Goal: Information Seeking & Learning: Learn about a topic

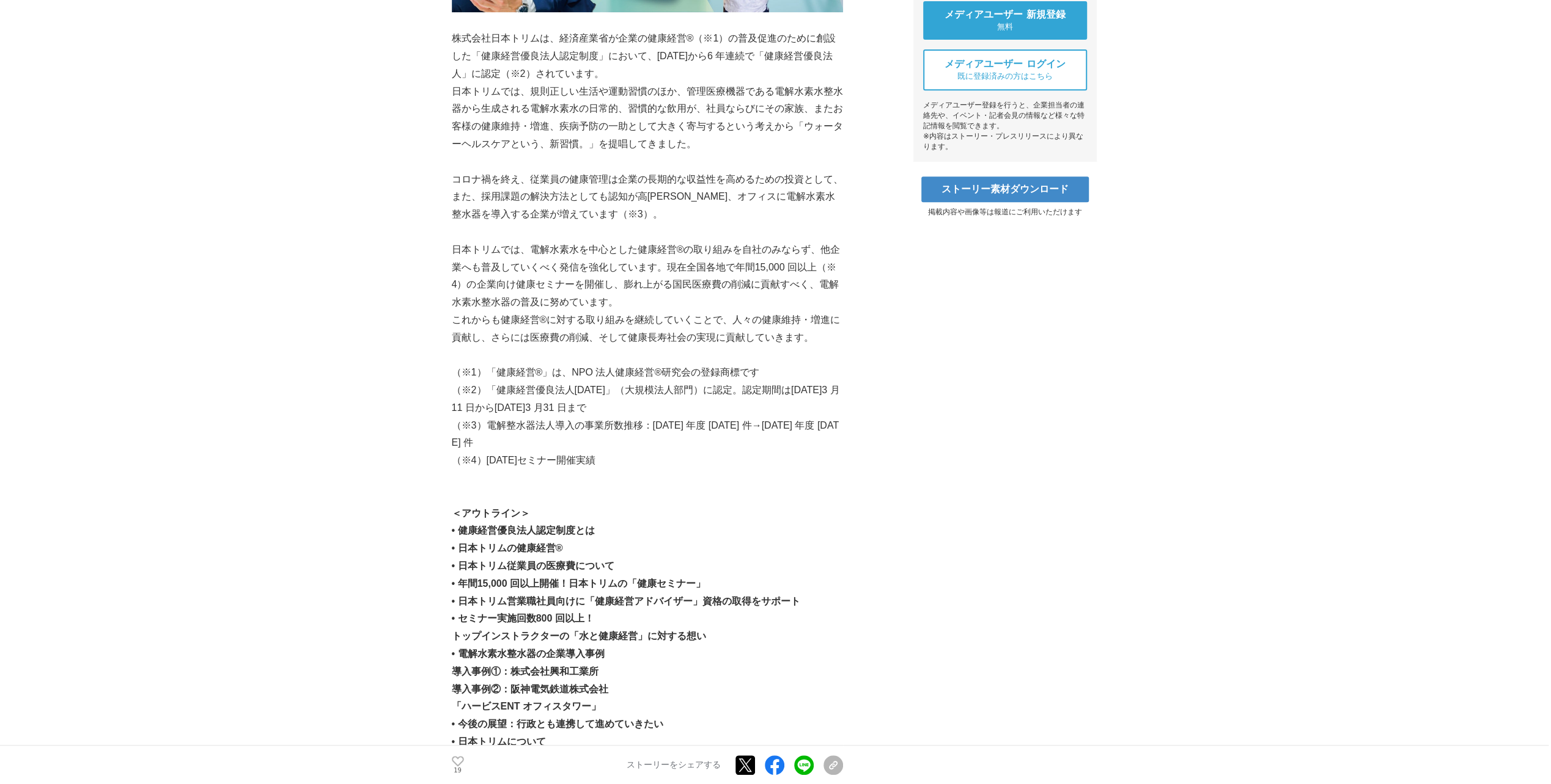
scroll to position [672, 0]
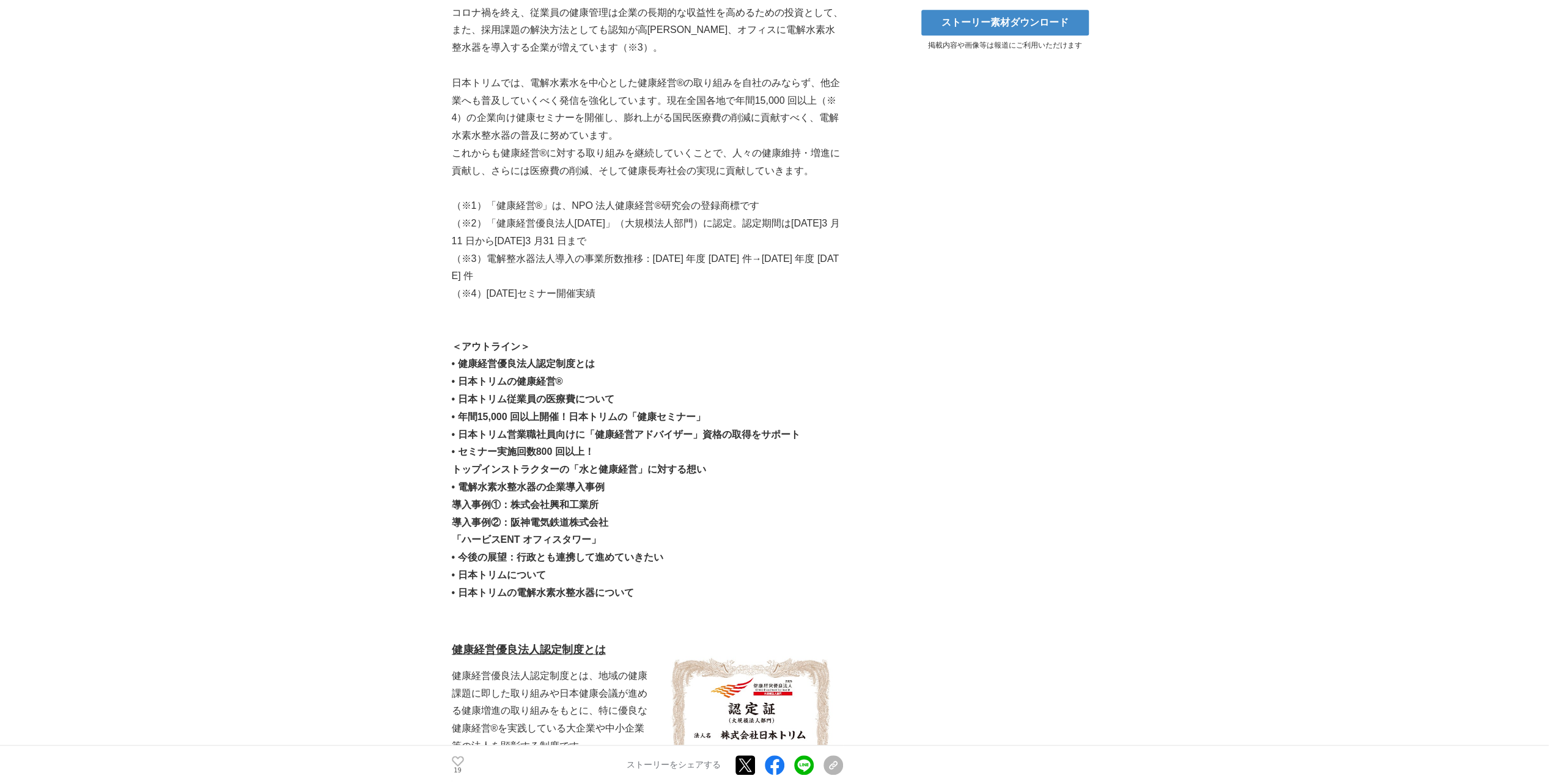
drag, startPoint x: 472, startPoint y: 399, endPoint x: 749, endPoint y: 396, distance: 277.0
click at [749, 409] on p "• 年間15,000 回以上開催！⽇本トリムの「健康セミナー」" at bounding box center [647, 418] width 391 height 18
drag, startPoint x: 733, startPoint y: 404, endPoint x: 471, endPoint y: 398, distance: 262.1
click at [471, 409] on p "• 年間15,000 回以上開催！⽇本トリムの「健康セミナー」" at bounding box center [647, 418] width 391 height 18
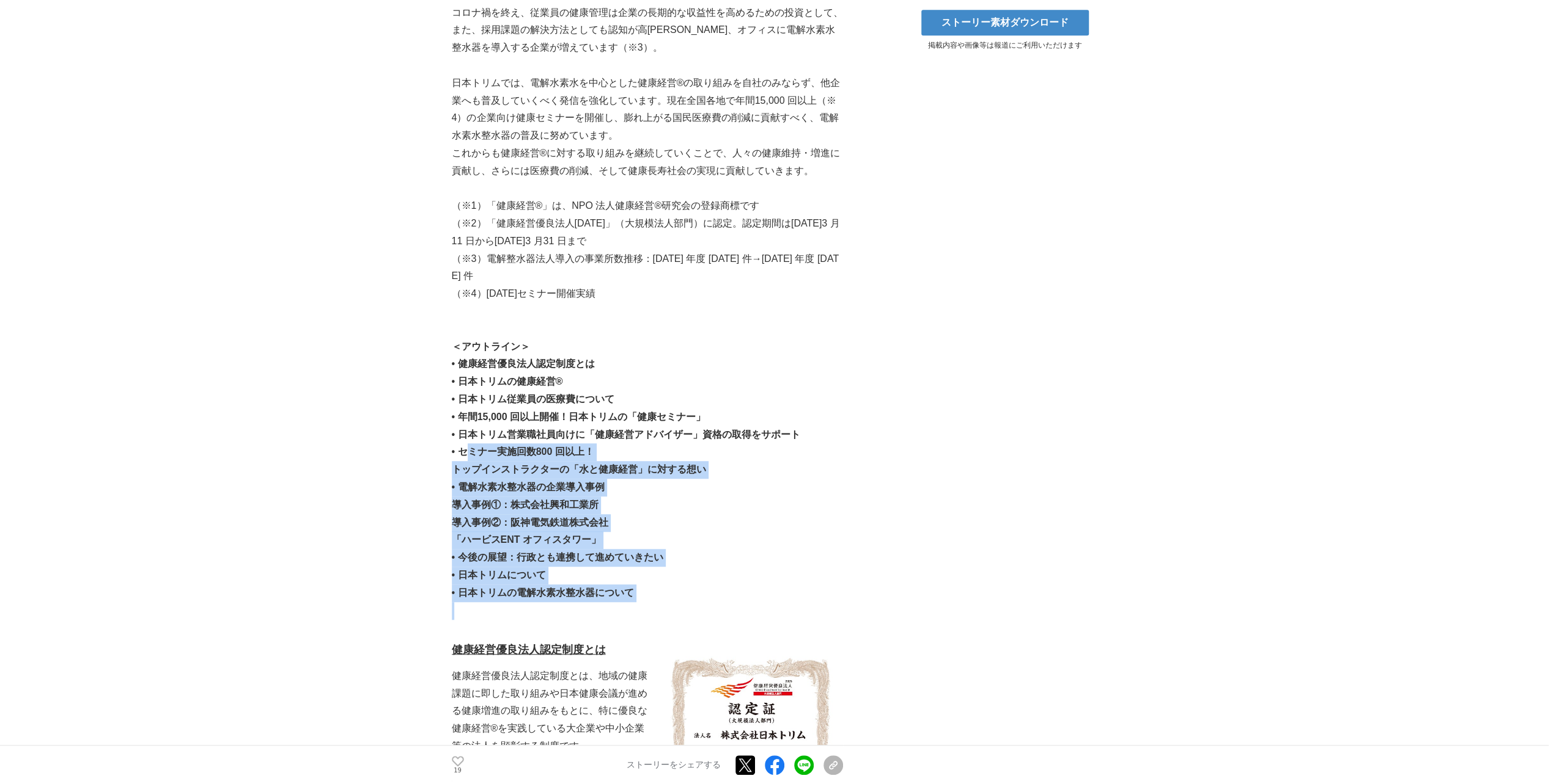
drag, startPoint x: 471, startPoint y: 398, endPoint x: 626, endPoint y: 586, distance: 243.7
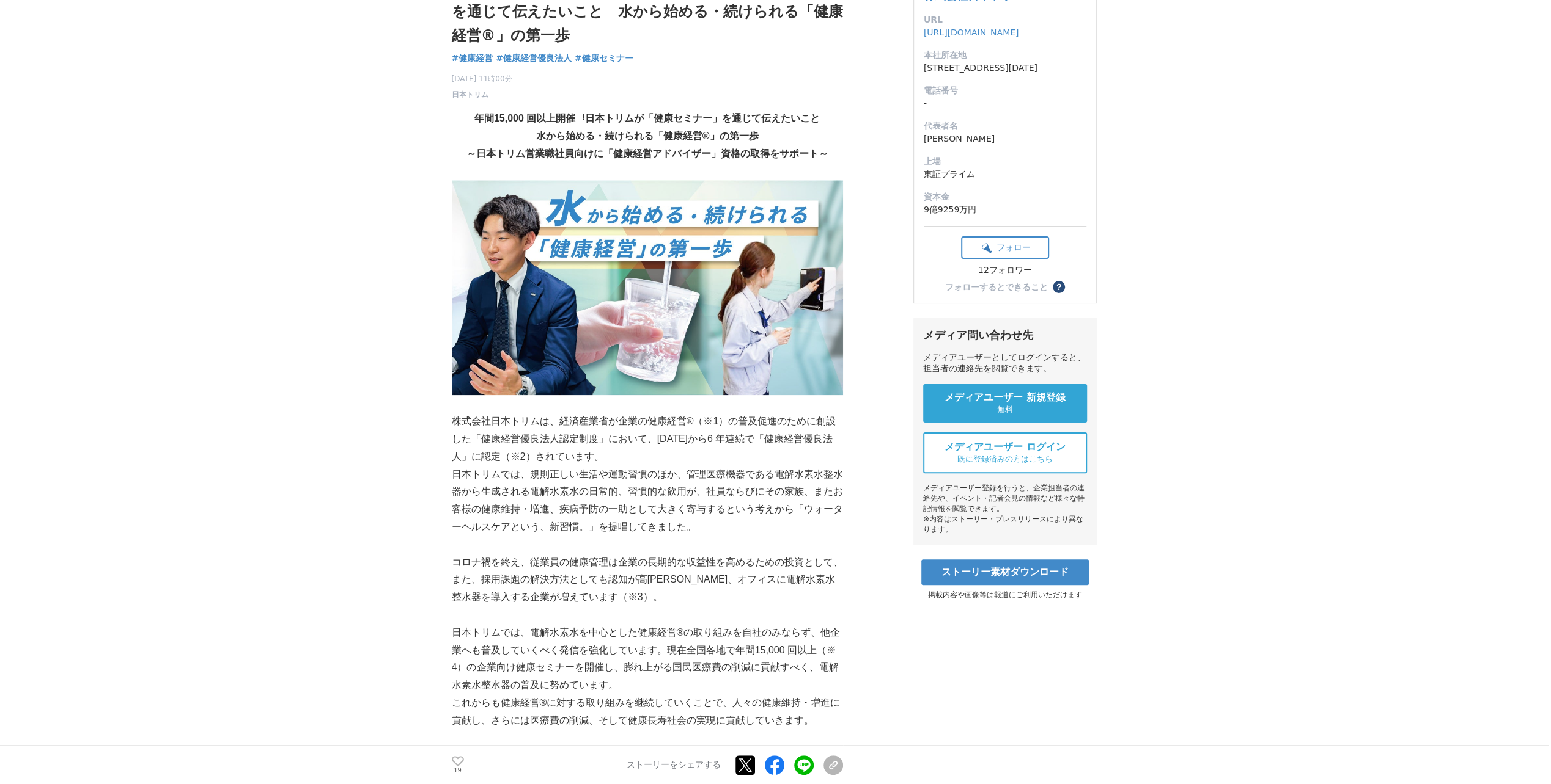
scroll to position [0, 0]
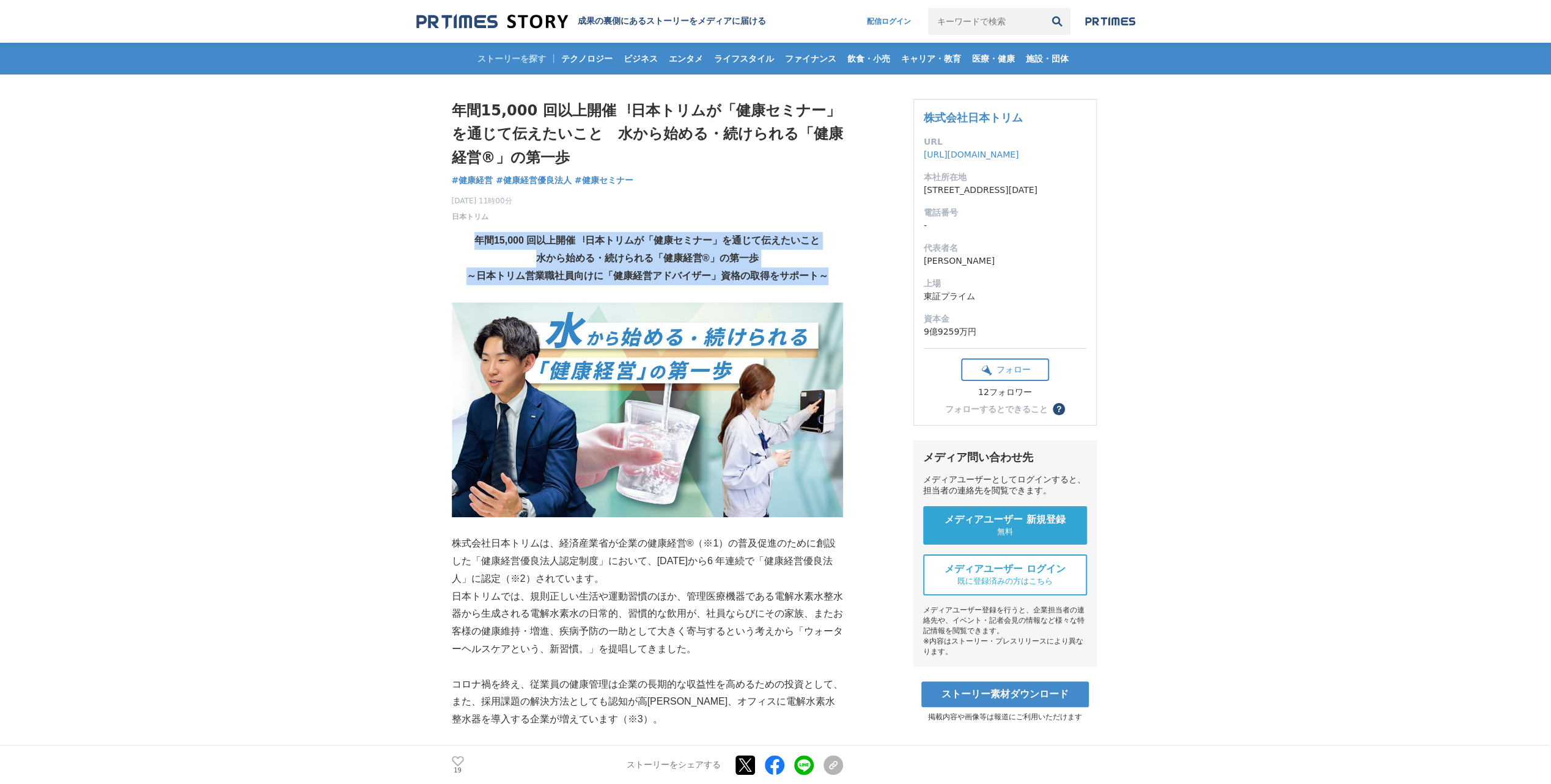
drag, startPoint x: 458, startPoint y: 237, endPoint x: 832, endPoint y: 274, distance: 375.8
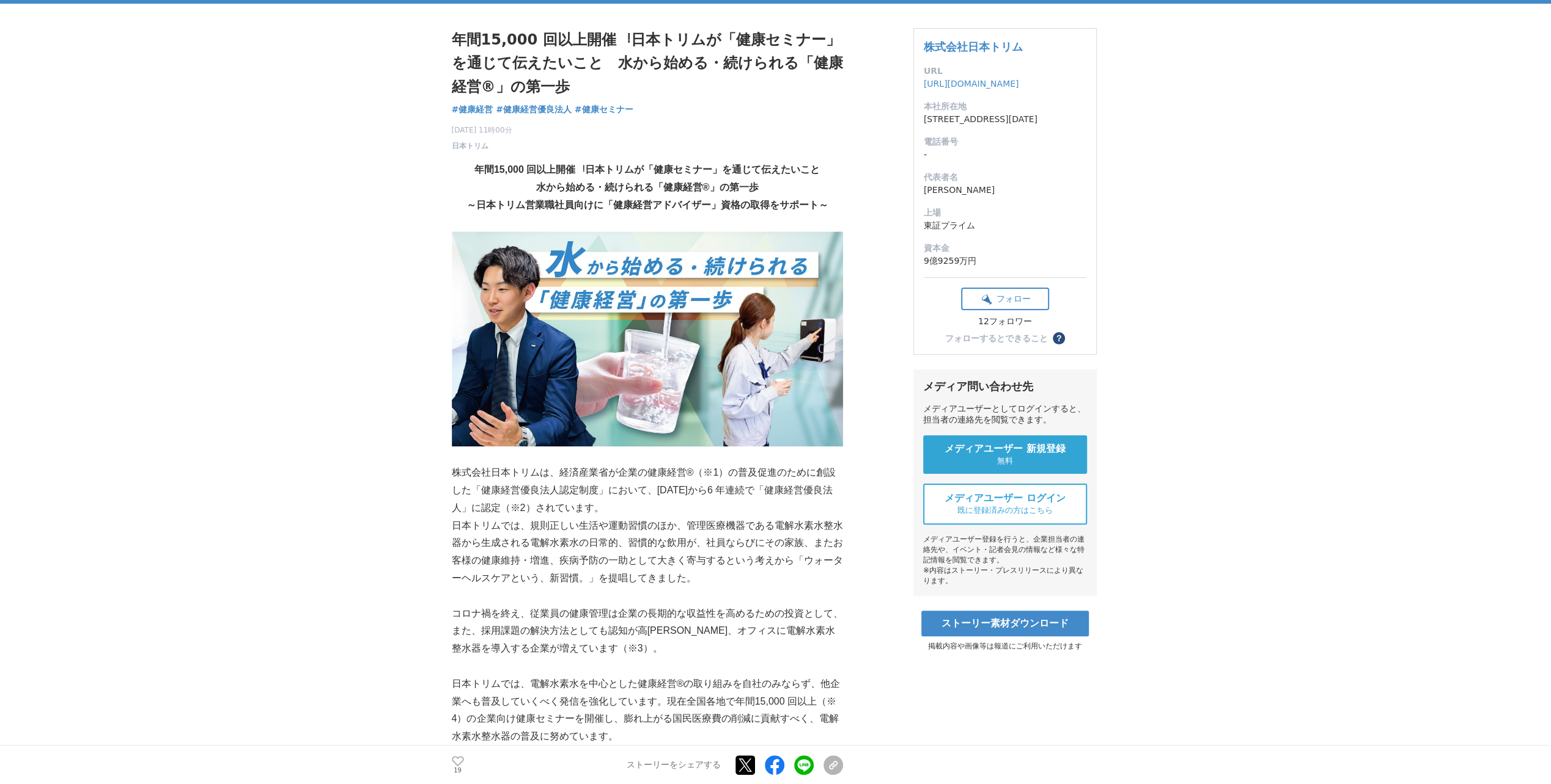
scroll to position [183, 0]
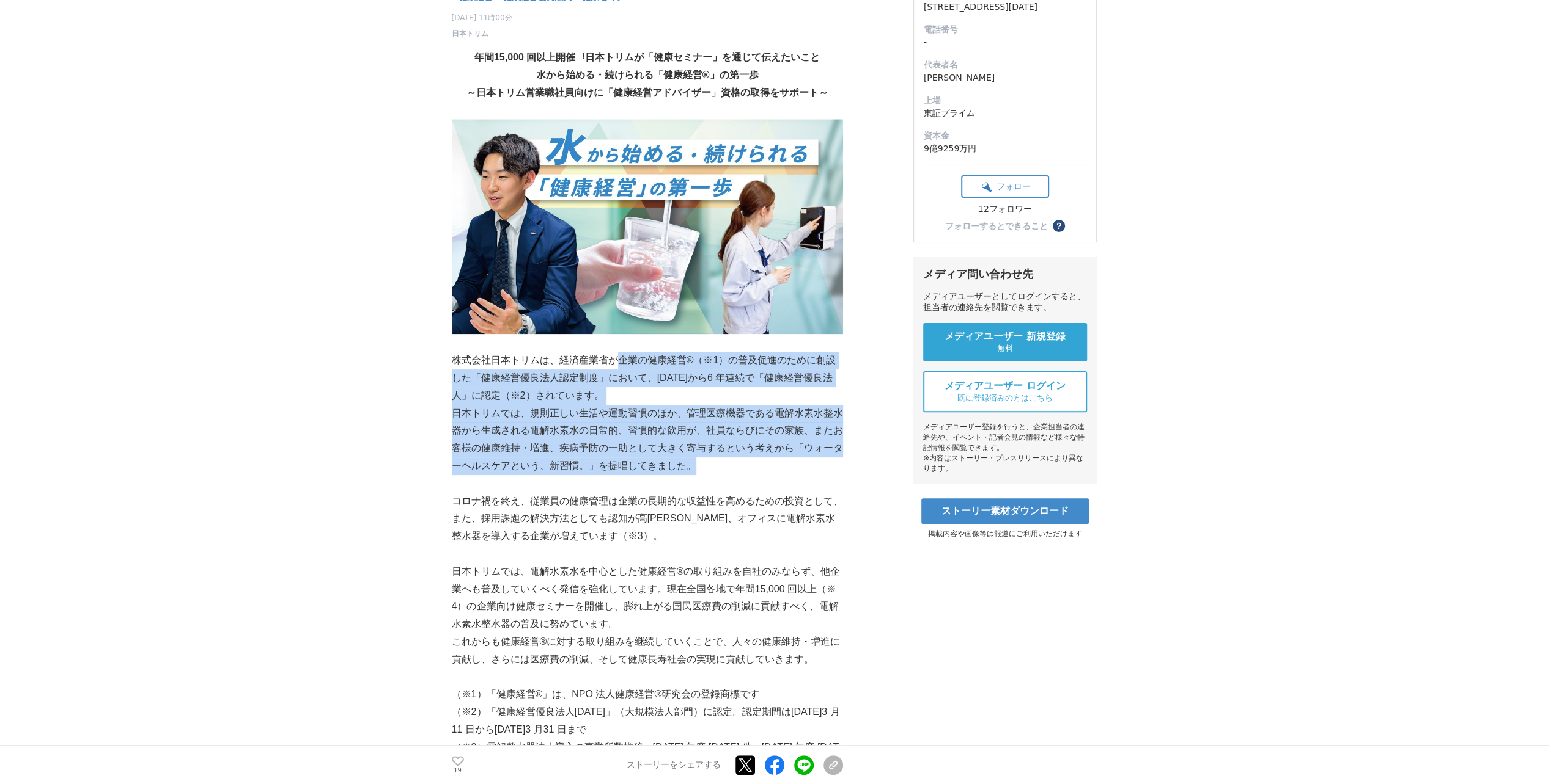
drag, startPoint x: 618, startPoint y: 361, endPoint x: 784, endPoint y: 474, distance: 200.8
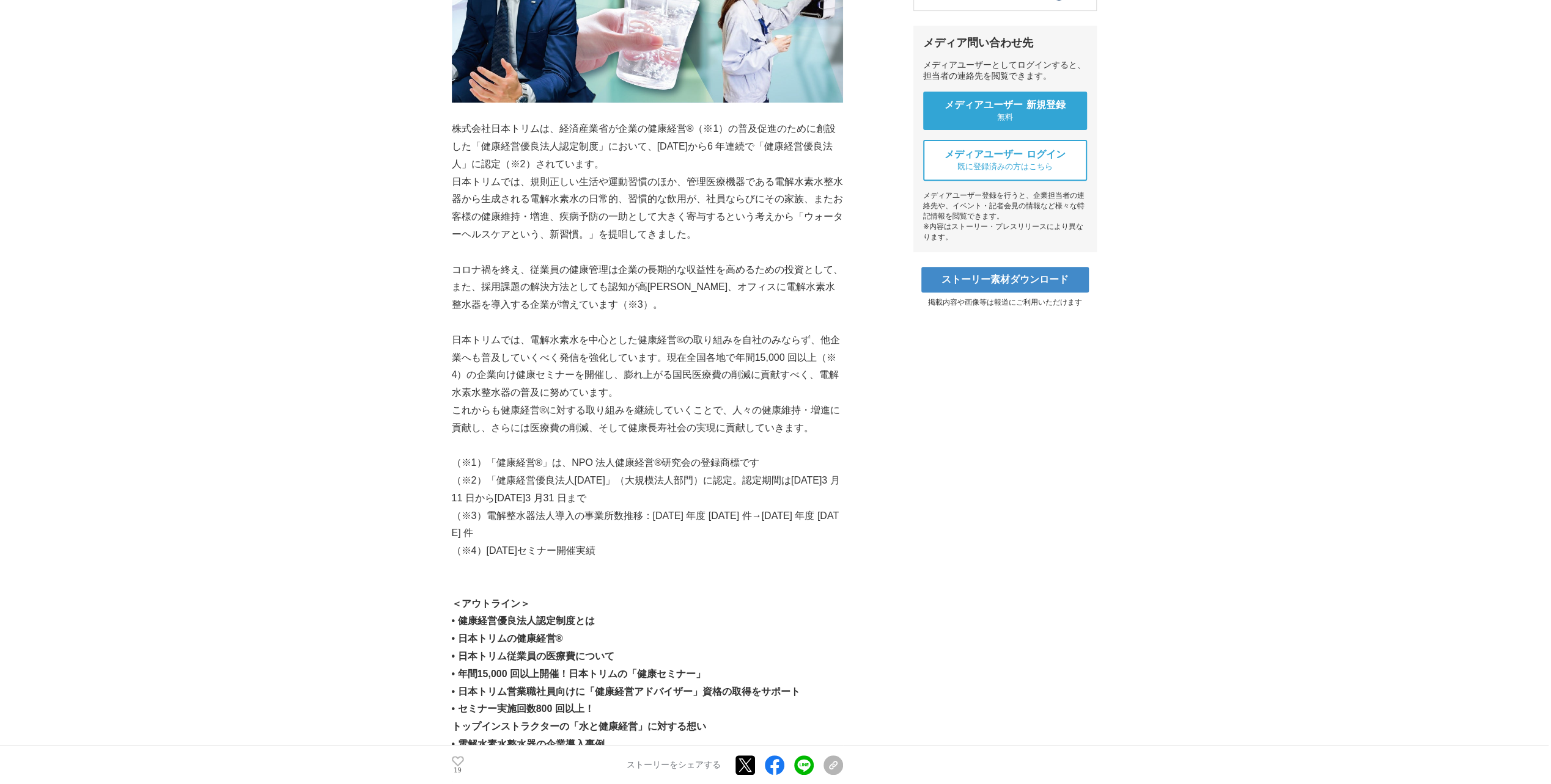
scroll to position [672, 0]
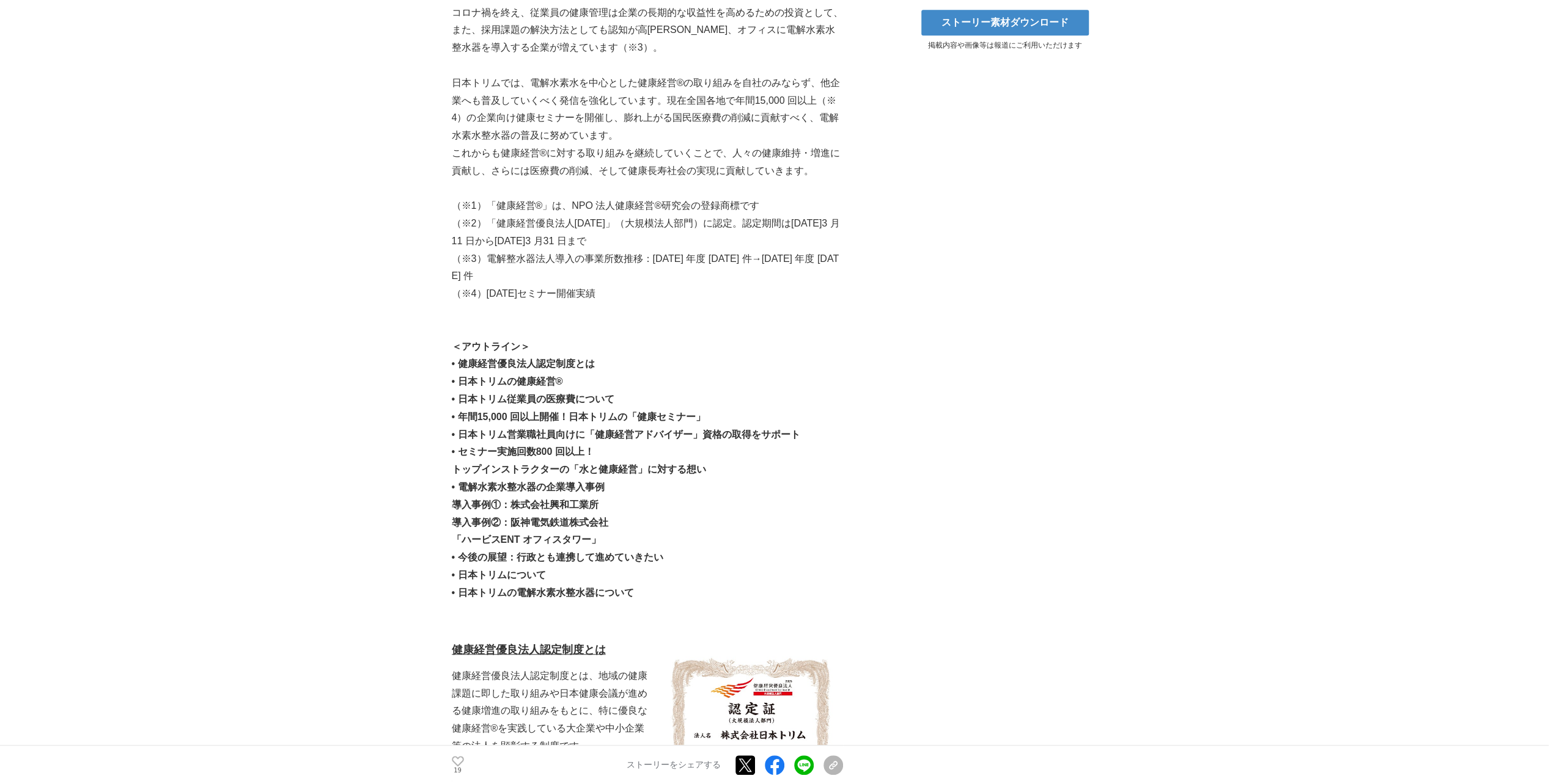
drag, startPoint x: 475, startPoint y: 428, endPoint x: 810, endPoint y: 507, distance: 344.2
drag, startPoint x: 810, startPoint y: 507, endPoint x: 882, endPoint y: 384, distance: 142.5
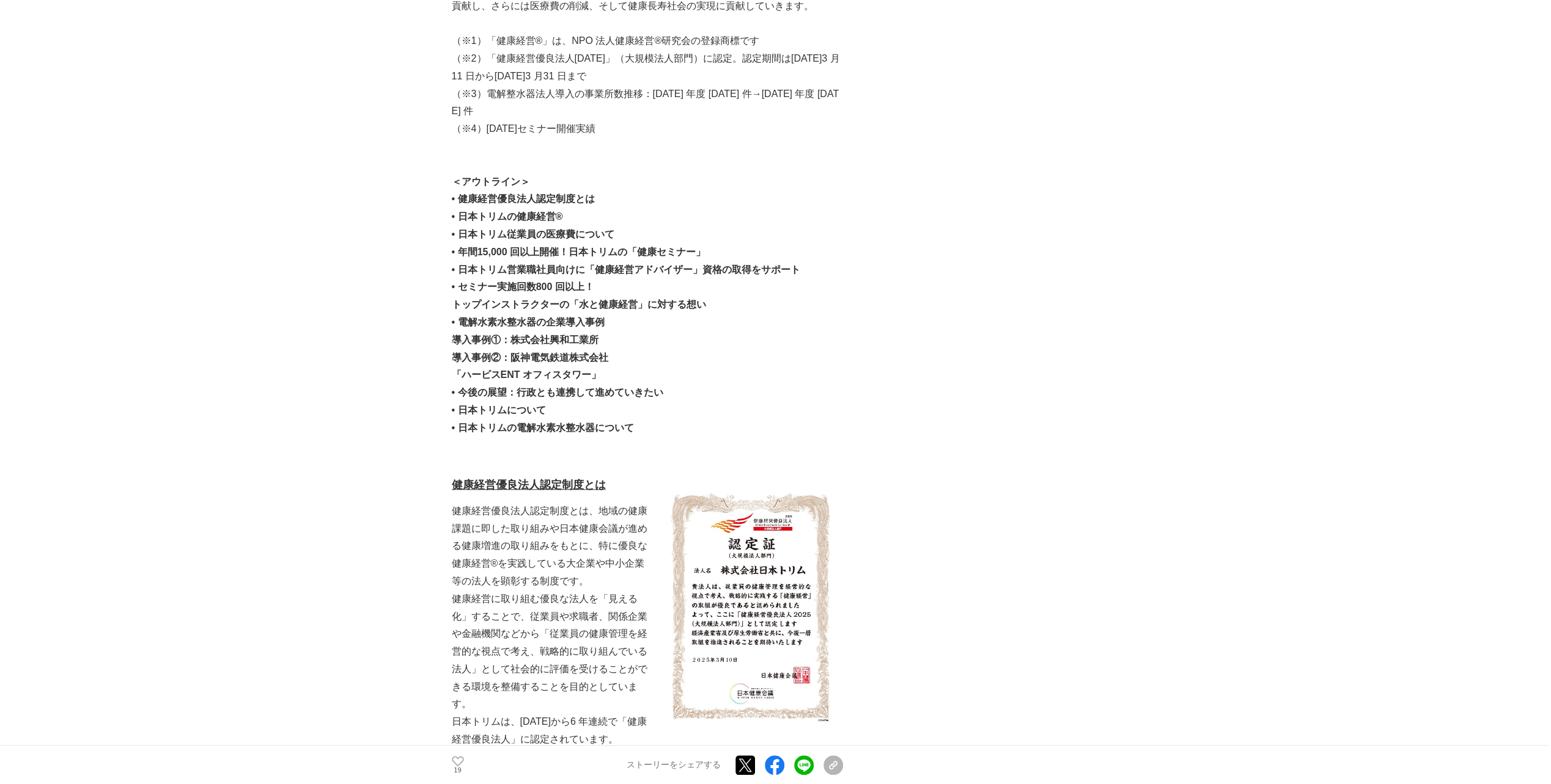
scroll to position [978, 0]
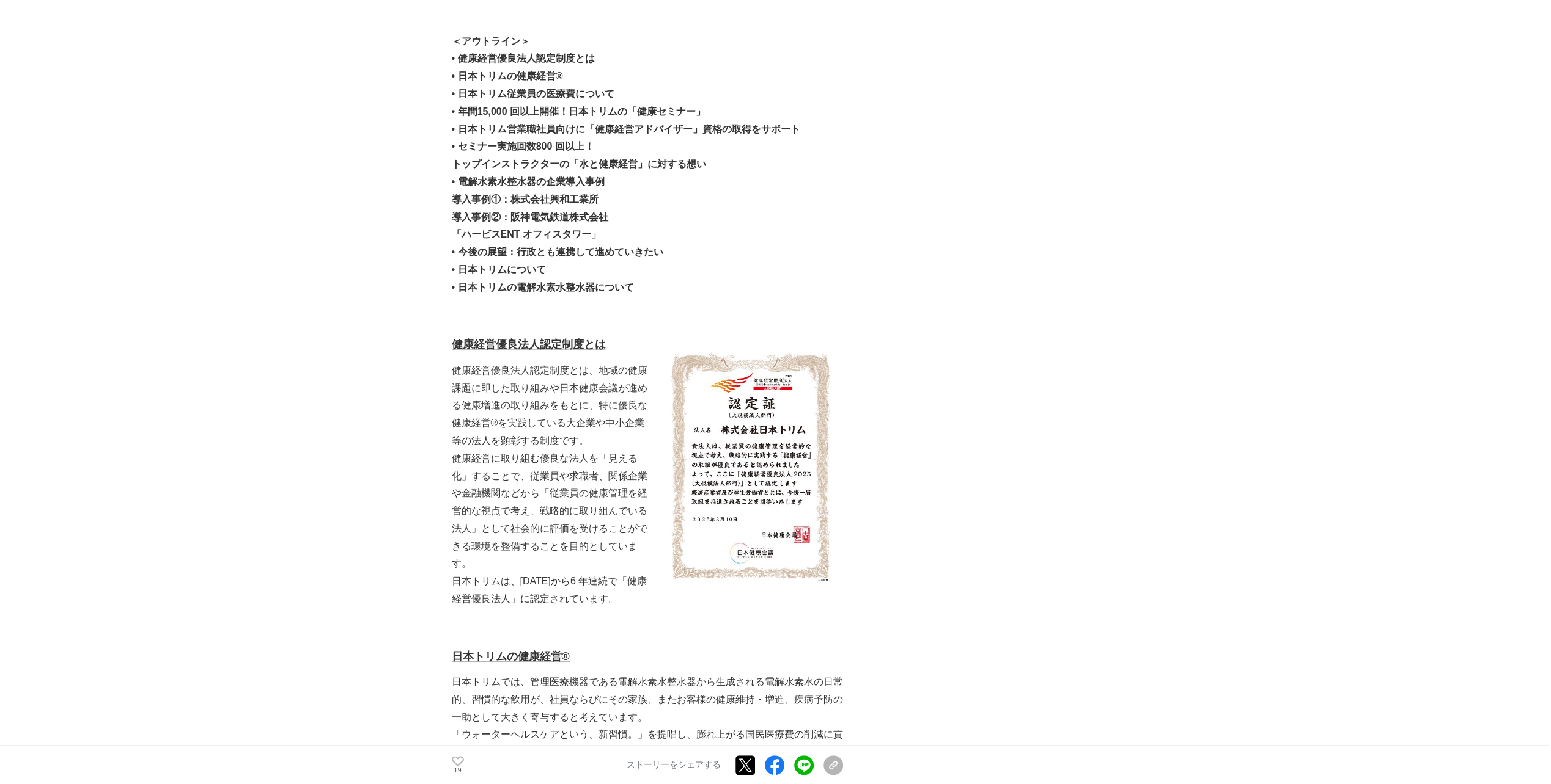
drag, startPoint x: 672, startPoint y: 275, endPoint x: 404, endPoint y: 192, distance: 280.6
drag, startPoint x: 404, startPoint y: 192, endPoint x: 360, endPoint y: 216, distance: 50.1
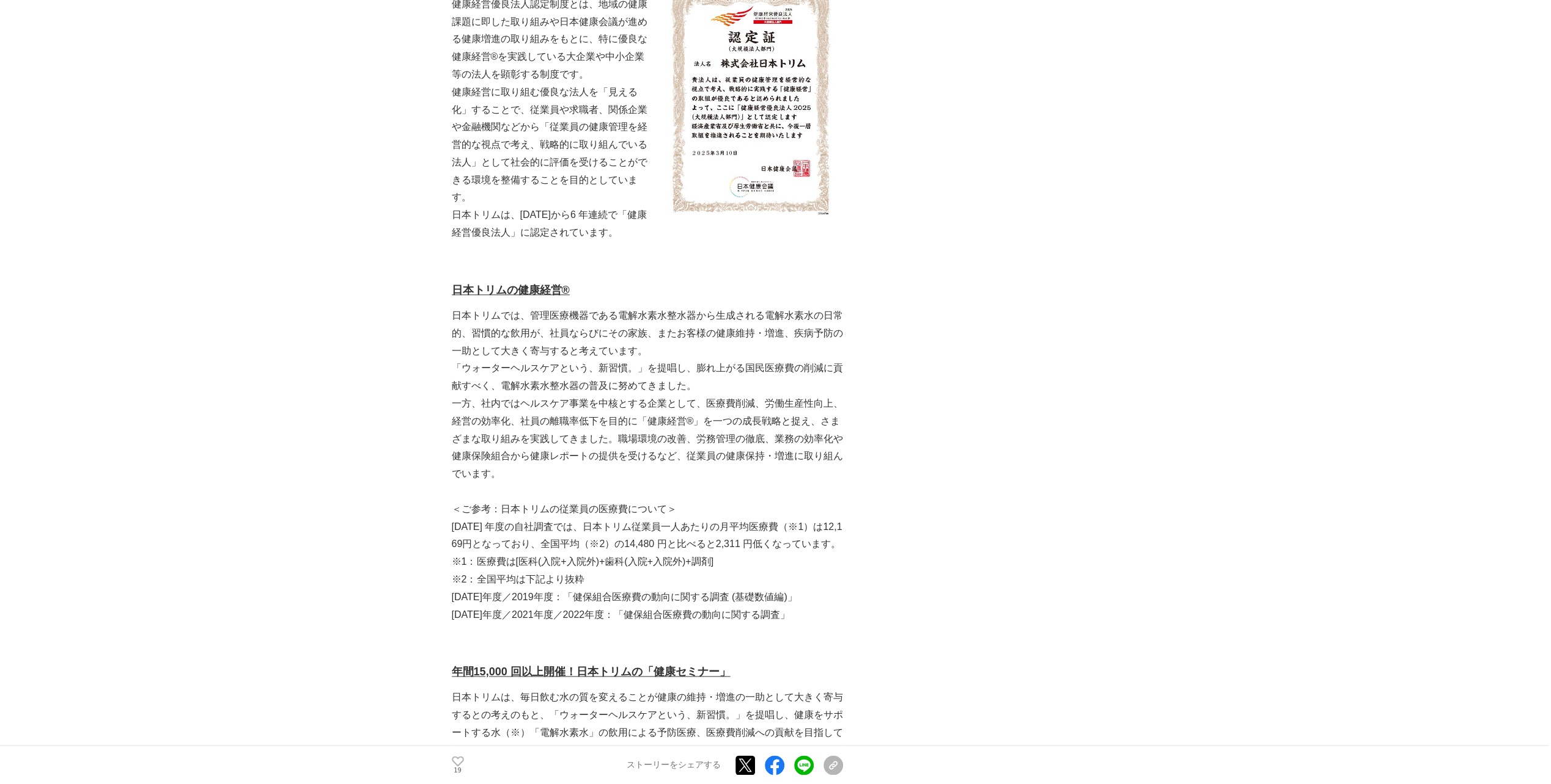
scroll to position [1466, 0]
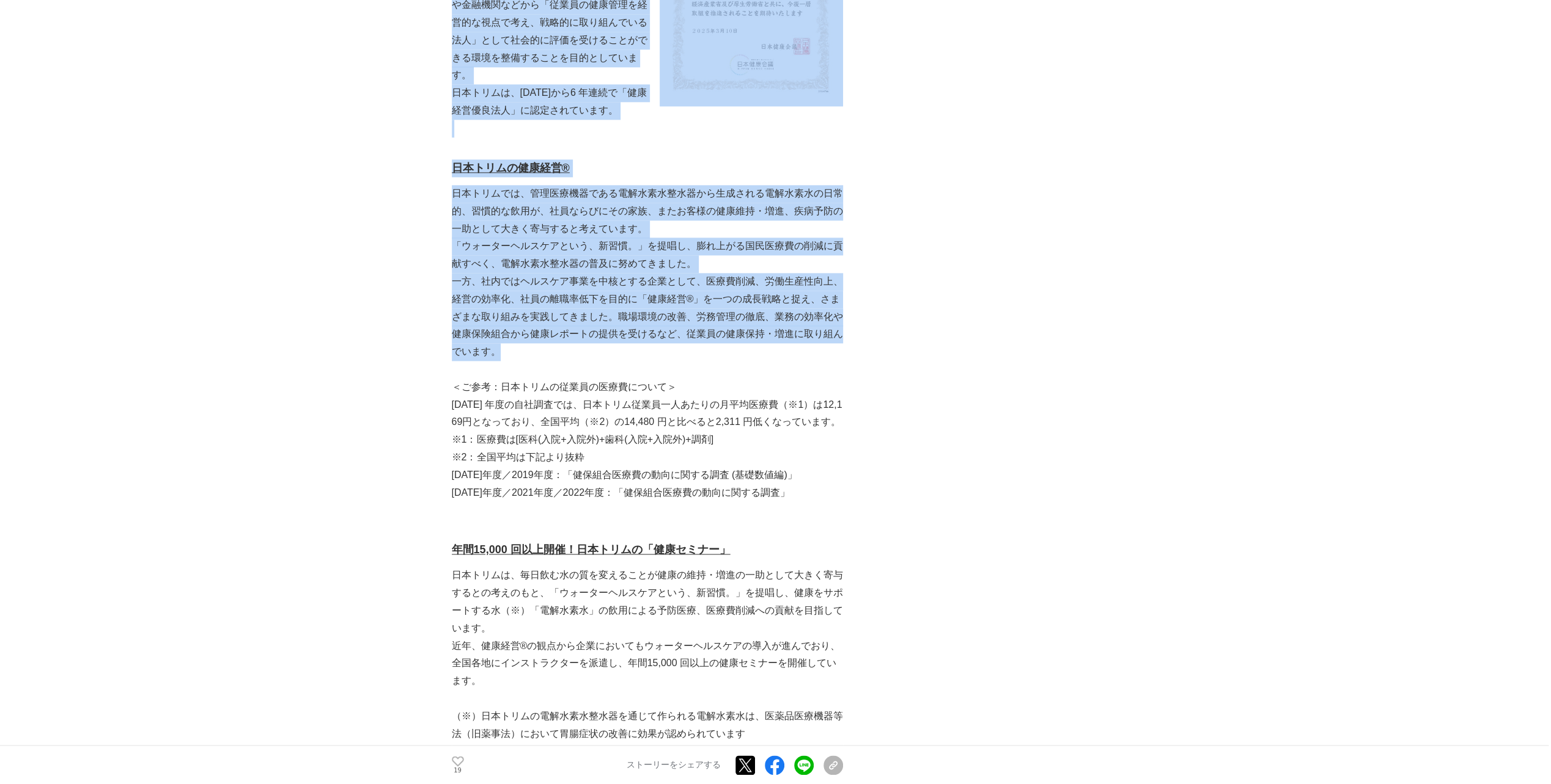
drag, startPoint x: 448, startPoint y: 229, endPoint x: 760, endPoint y: 340, distance: 331.2
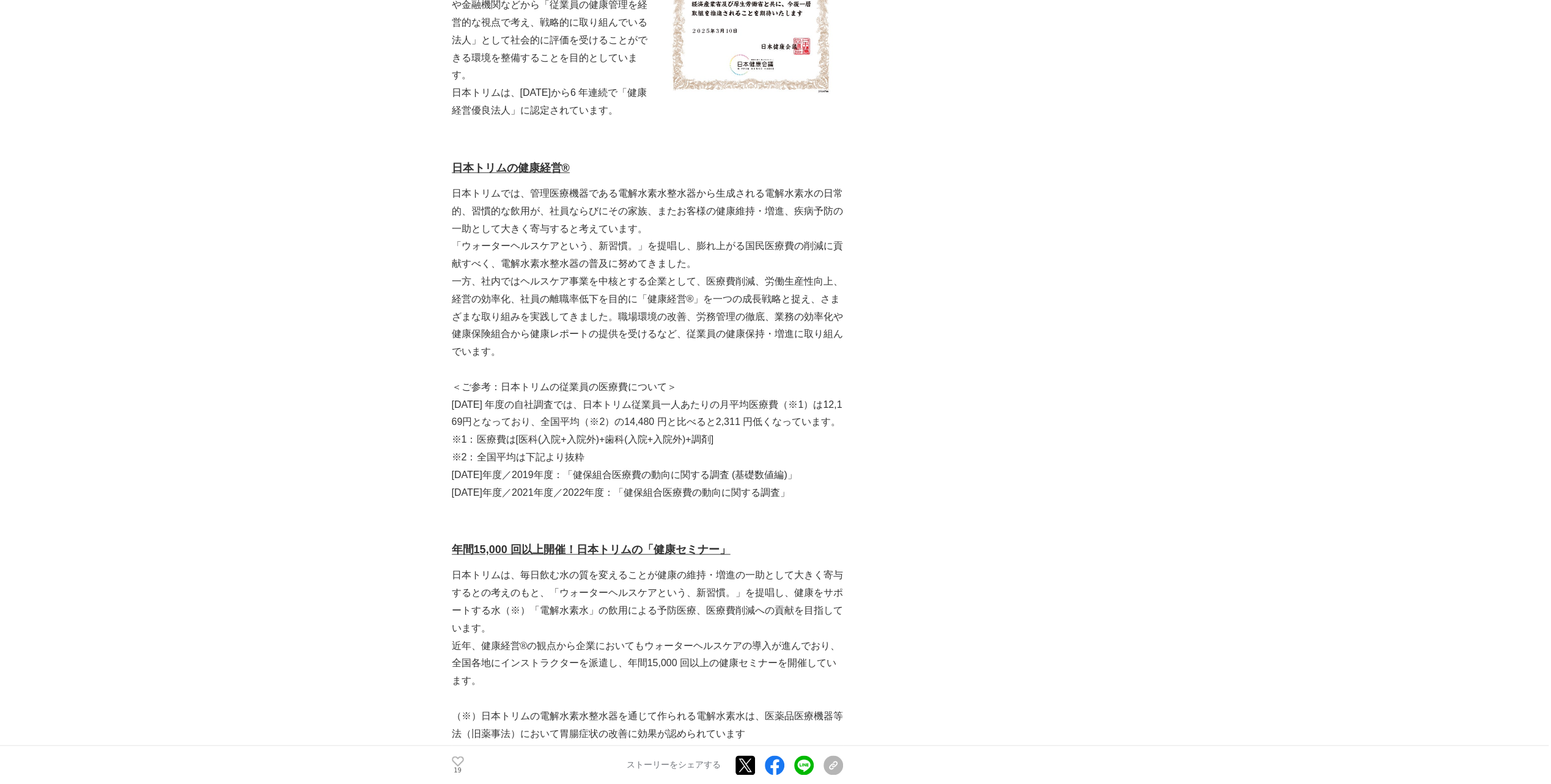
drag, startPoint x: 760, startPoint y: 340, endPoint x: 973, endPoint y: 300, distance: 216.7
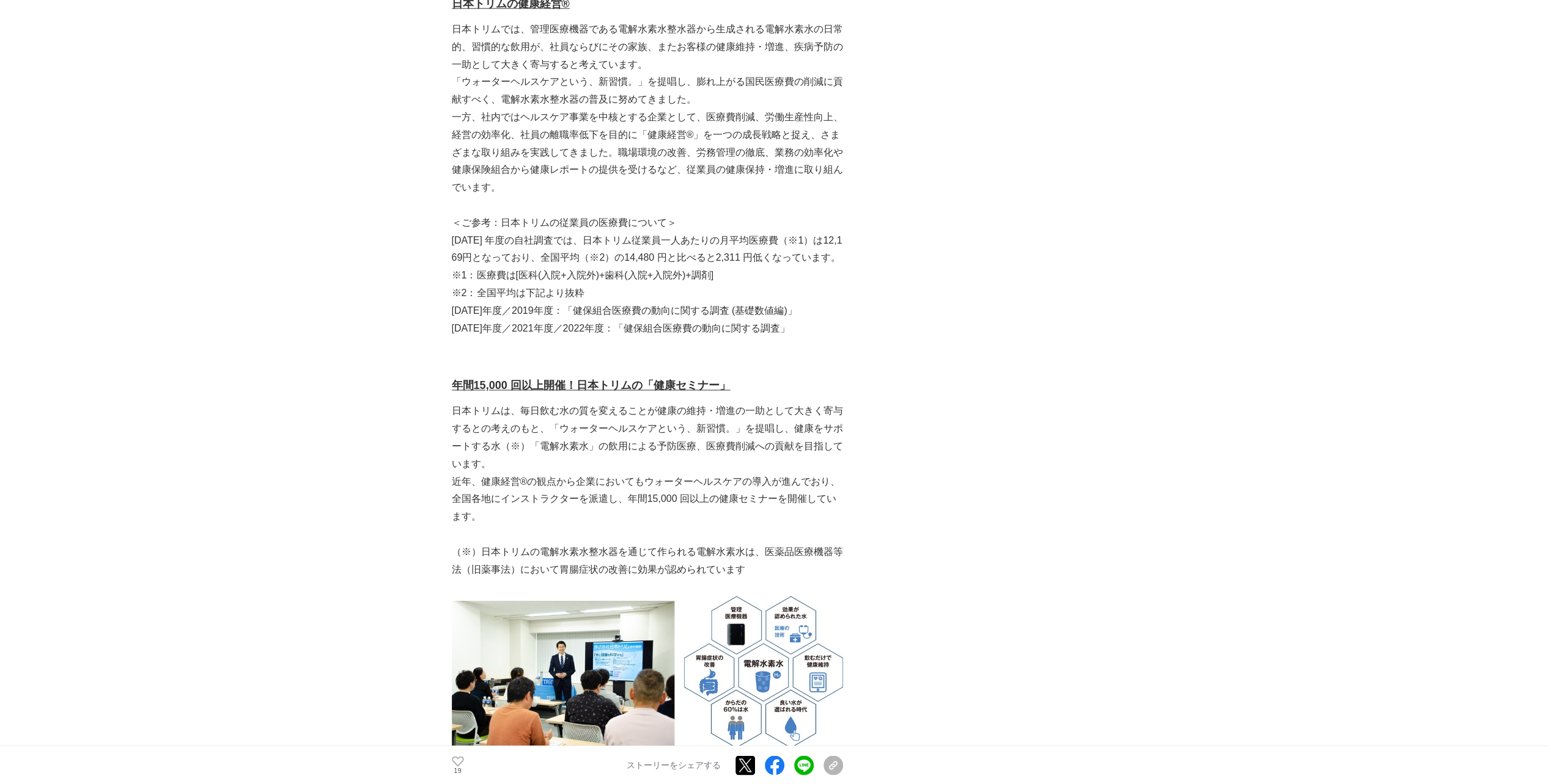
scroll to position [1649, 0]
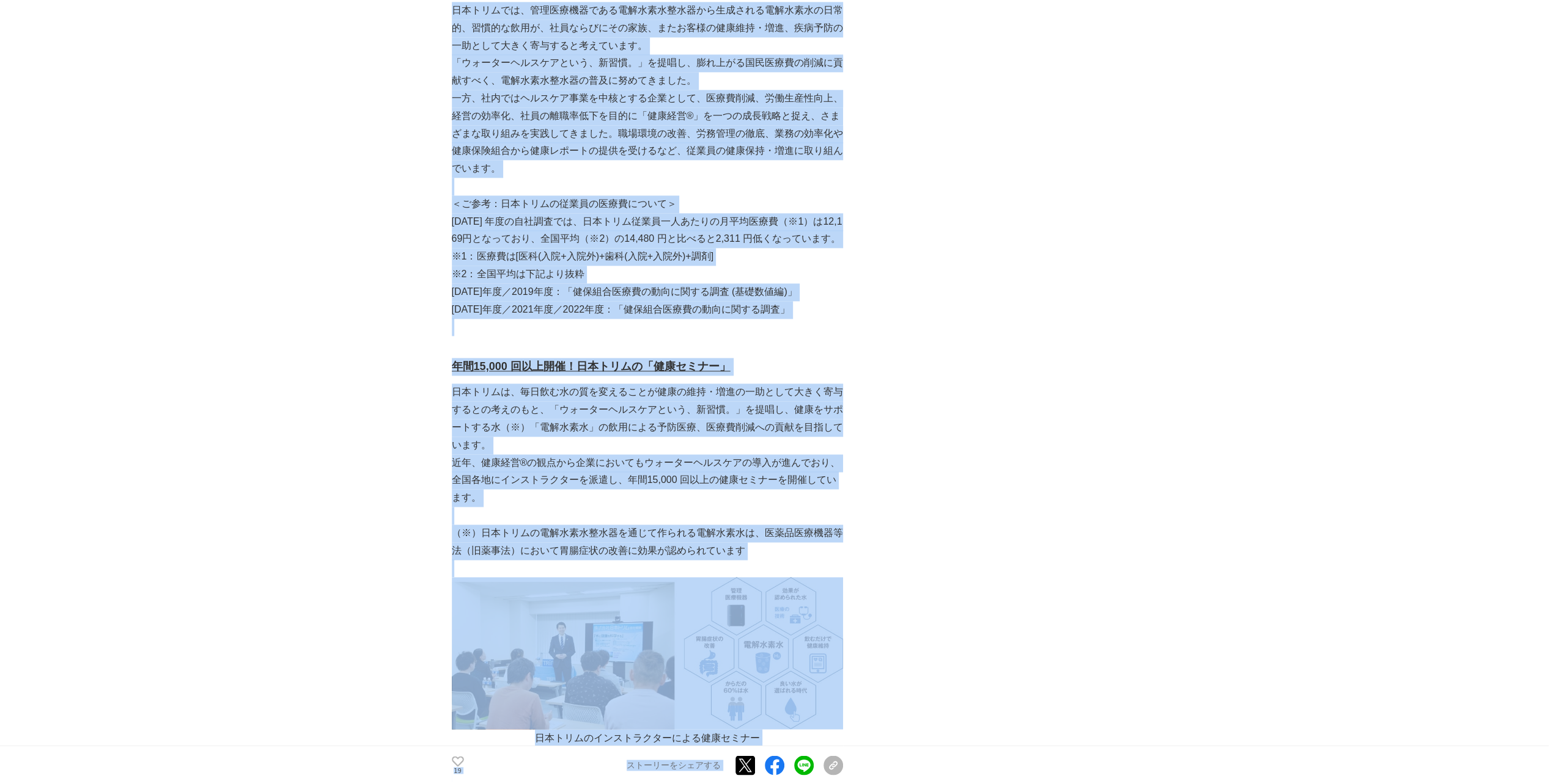
drag, startPoint x: 448, startPoint y: 203, endPoint x: 1089, endPoint y: 353, distance: 658.3
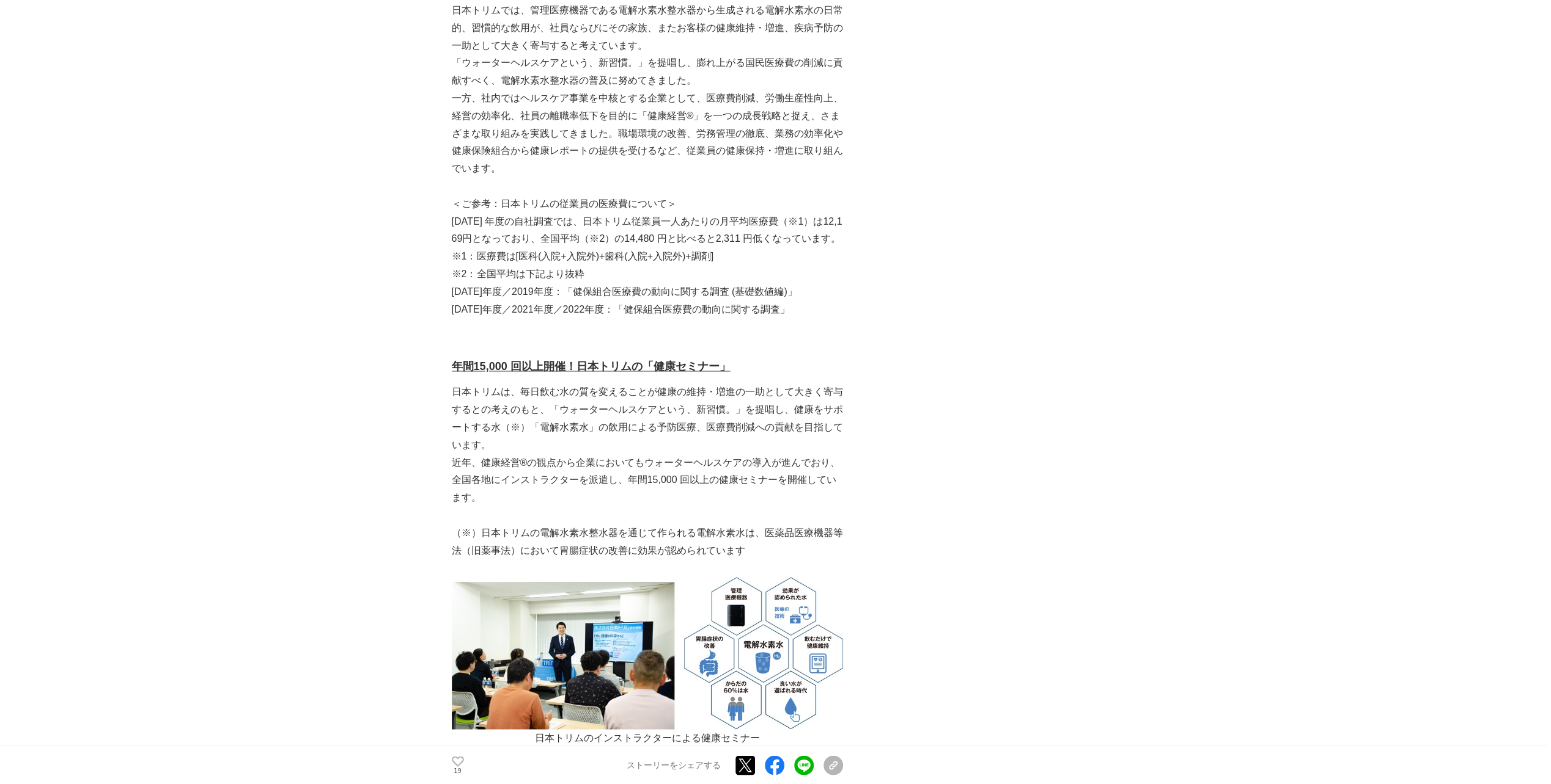
drag, startPoint x: 1089, startPoint y: 353, endPoint x: 1069, endPoint y: 222, distance: 132.5
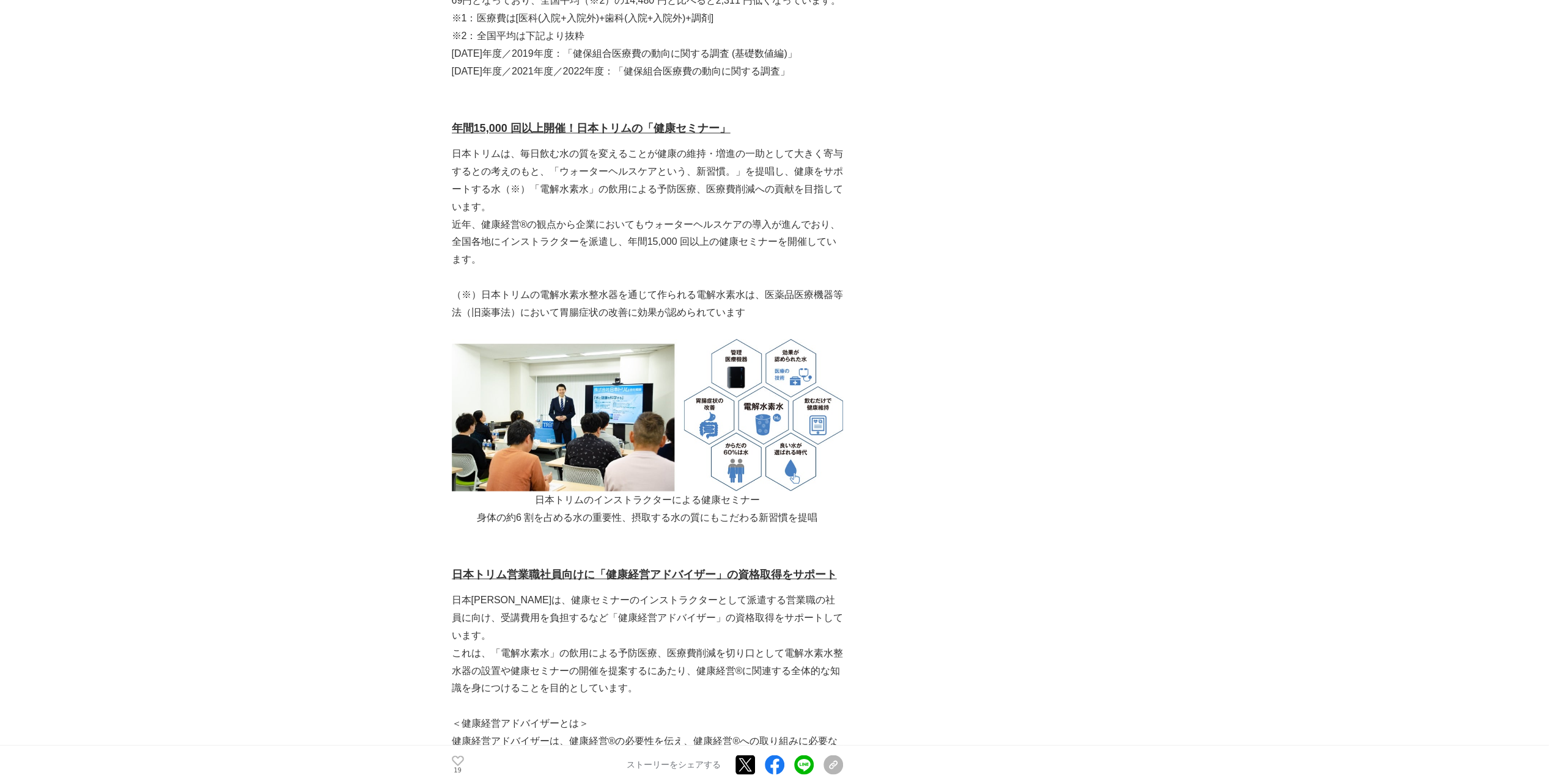
scroll to position [1894, 0]
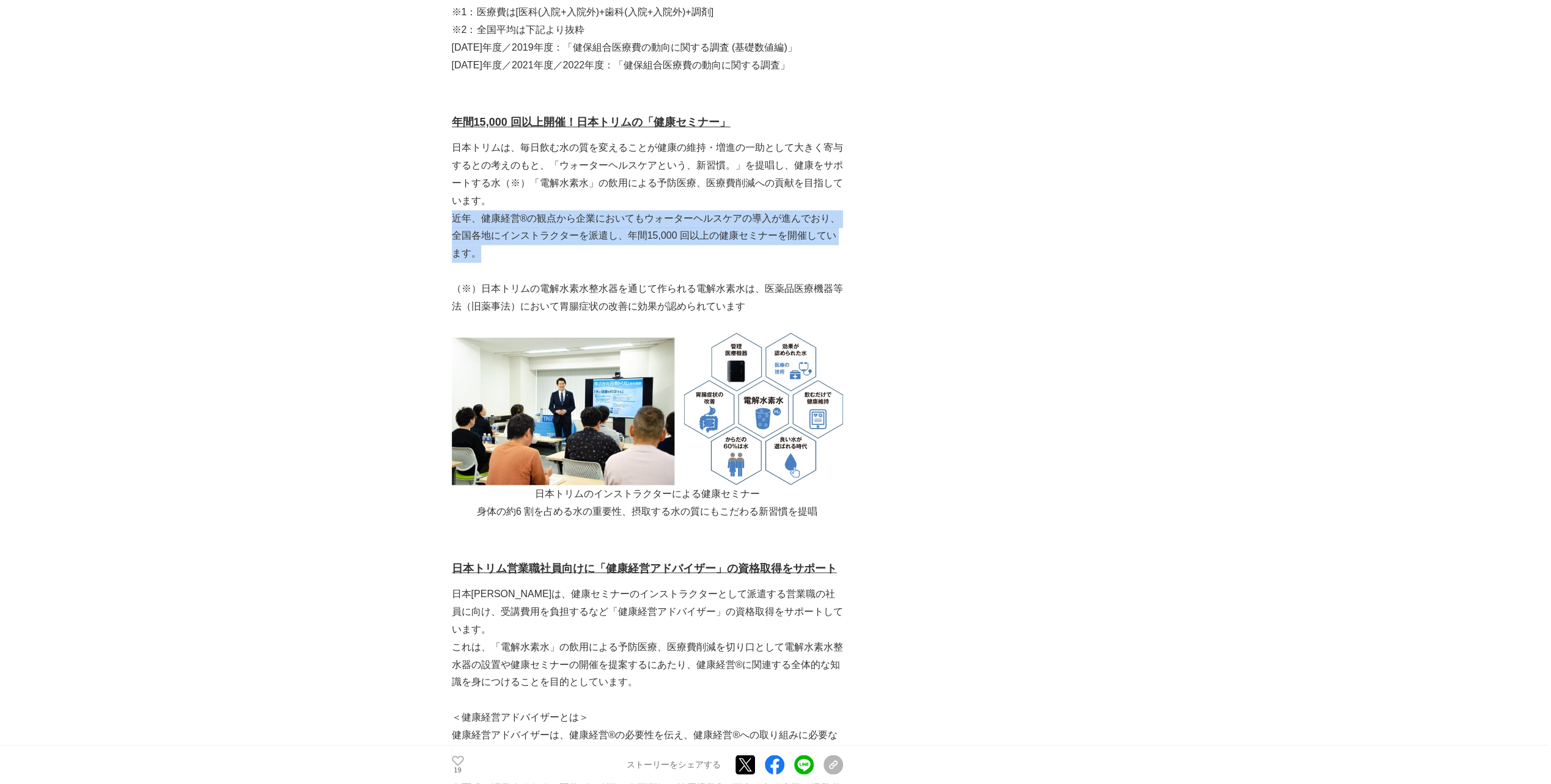
drag, startPoint x: 455, startPoint y: 202, endPoint x: 478, endPoint y: 239, distance: 43.6
click at [478, 239] on p "近年、健康経営®の観点から企業においてもウォーターヘルスケアの導⼊が進んでおり、全国各地にインストラクターを派遣し、年間15,000 回以上の健康セミナーを開…" at bounding box center [647, 236] width 391 height 53
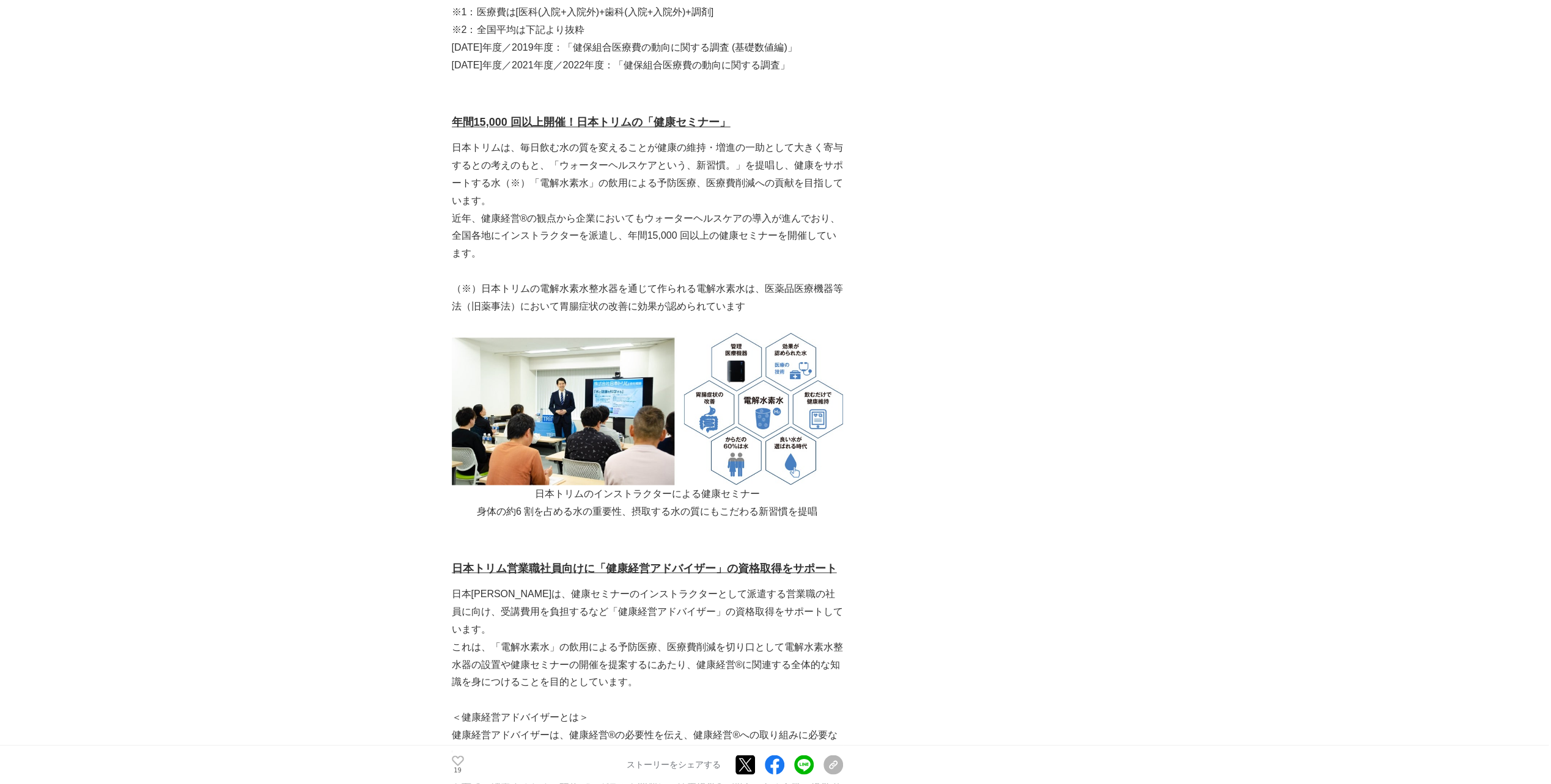
drag, startPoint x: 478, startPoint y: 239, endPoint x: 373, endPoint y: 289, distance: 116.3
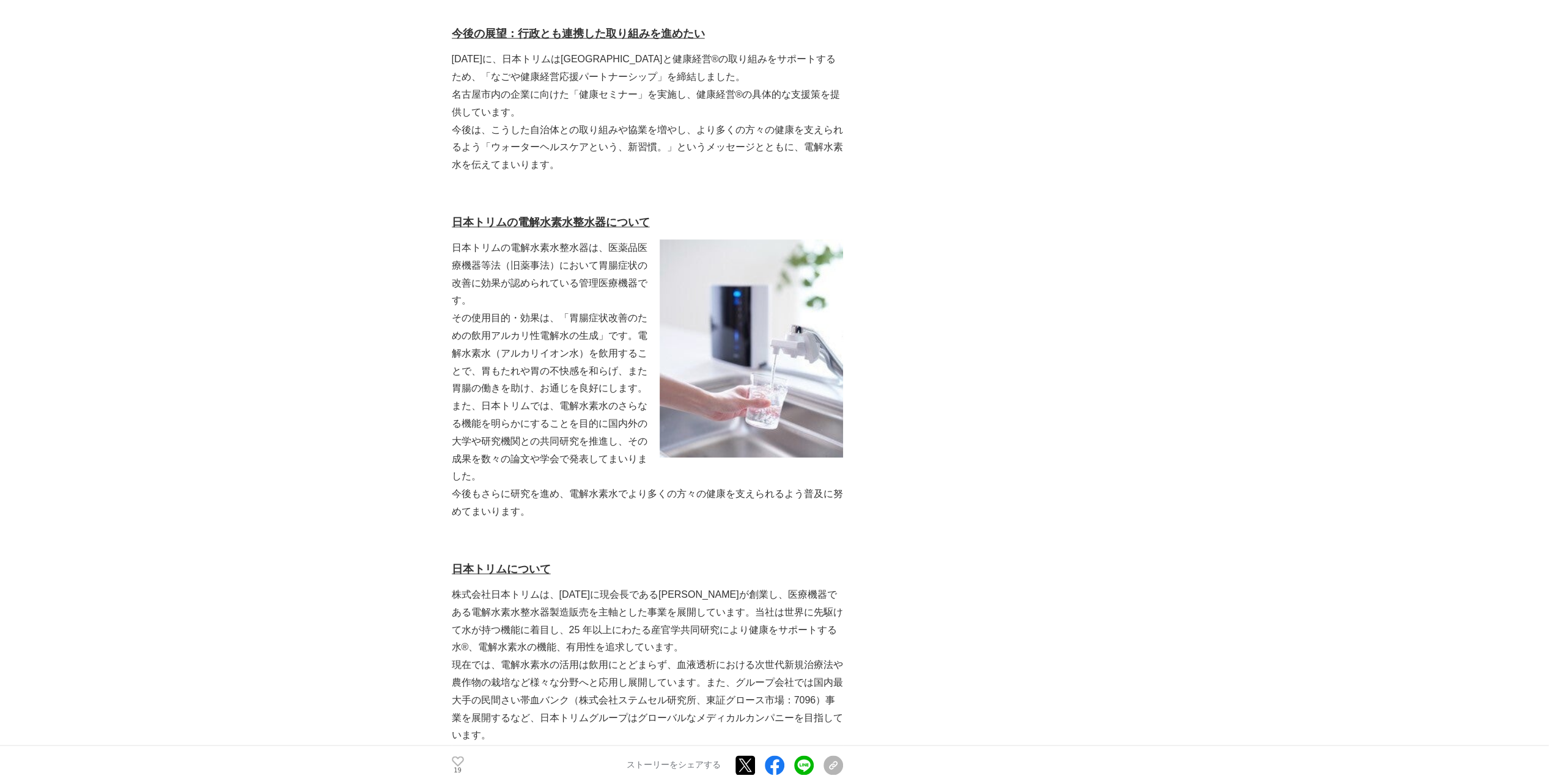
scroll to position [5865, 0]
